Goal: Task Accomplishment & Management: Manage account settings

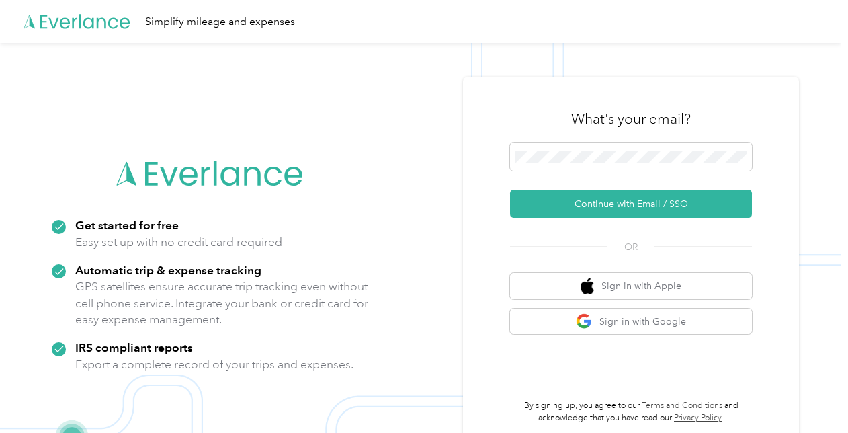
click at [496, 277] on div "What's your email? Continue with Email / SSO OR Sign in with Apple Sign in with…" at bounding box center [631, 260] width 336 height 366
click at [591, 165] on span at bounding box center [631, 156] width 242 height 28
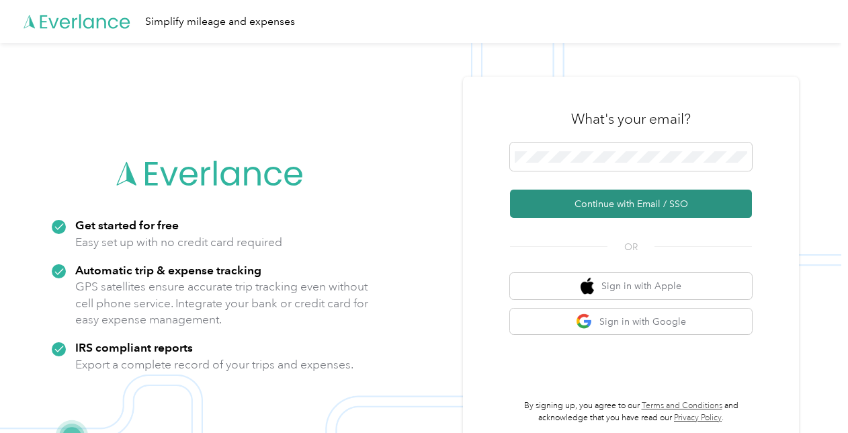
click at [605, 200] on button "Continue with Email / SSO" at bounding box center [631, 203] width 242 height 28
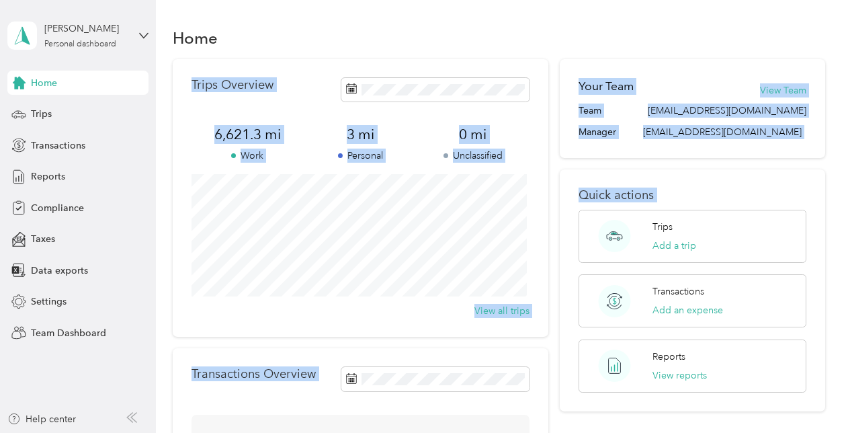
click at [426, 226] on div "Trips Overview 6,621.3 mi Work 3 mi Personal 0 mi Unclassified View all trips T…" at bounding box center [499, 316] width 652 height 515
click at [45, 117] on span "Trips" at bounding box center [41, 114] width 21 height 14
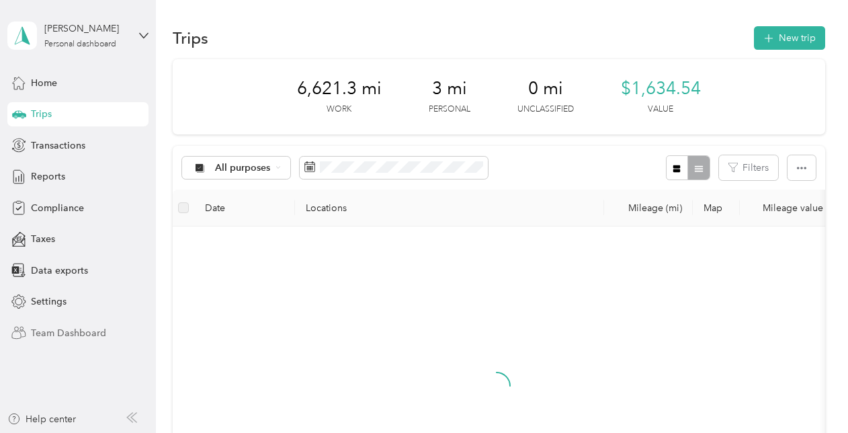
click at [73, 328] on span "Team Dashboard" at bounding box center [68, 333] width 75 height 14
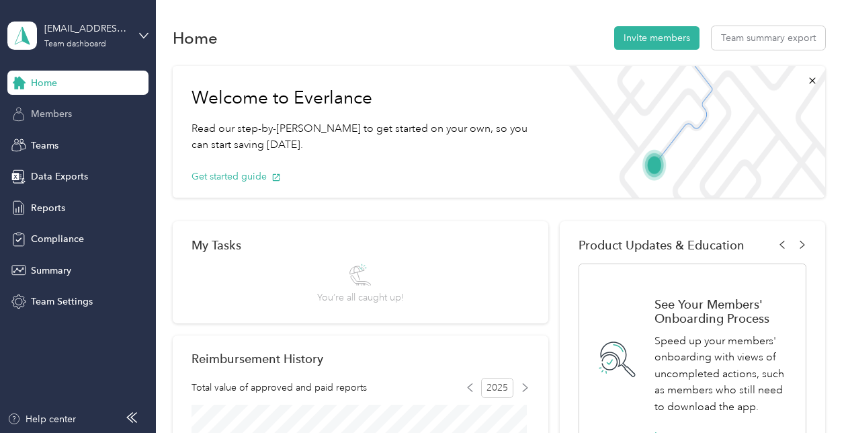
click at [42, 117] on span "Members" at bounding box center [51, 114] width 41 height 14
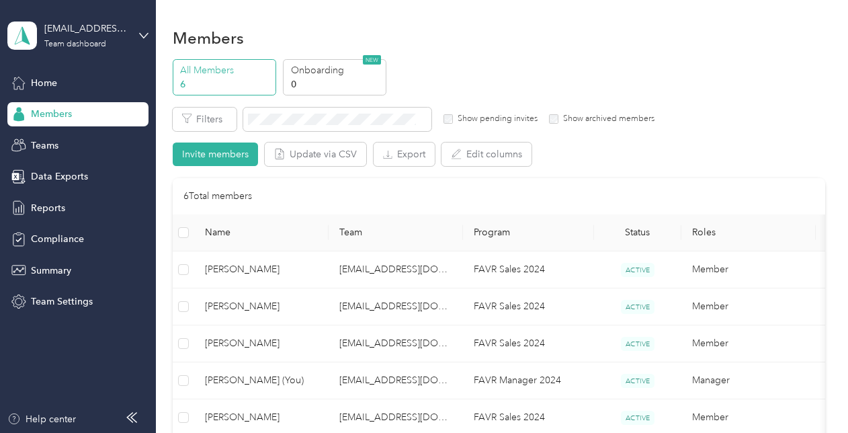
click at [56, 161] on div "Home Members Teams Data Exports Reports Compliance Summary Team Settings" at bounding box center [77, 192] width 141 height 243
drag, startPoint x: 282, startPoint y: 174, endPoint x: 192, endPoint y: 183, distance: 89.8
click at [197, 183] on div "Edit role Edit team Export Selected 0 of 6 members Cancel Filters Show pending …" at bounding box center [499, 312] width 652 height 409
click at [51, 207] on span "Reports" at bounding box center [48, 208] width 34 height 14
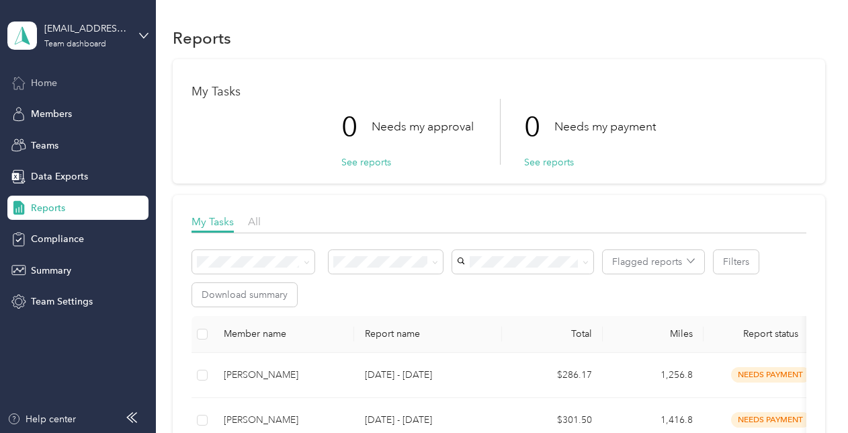
click at [44, 81] on span "Home" at bounding box center [44, 83] width 26 height 14
